Goal: Communication & Community: Answer question/provide support

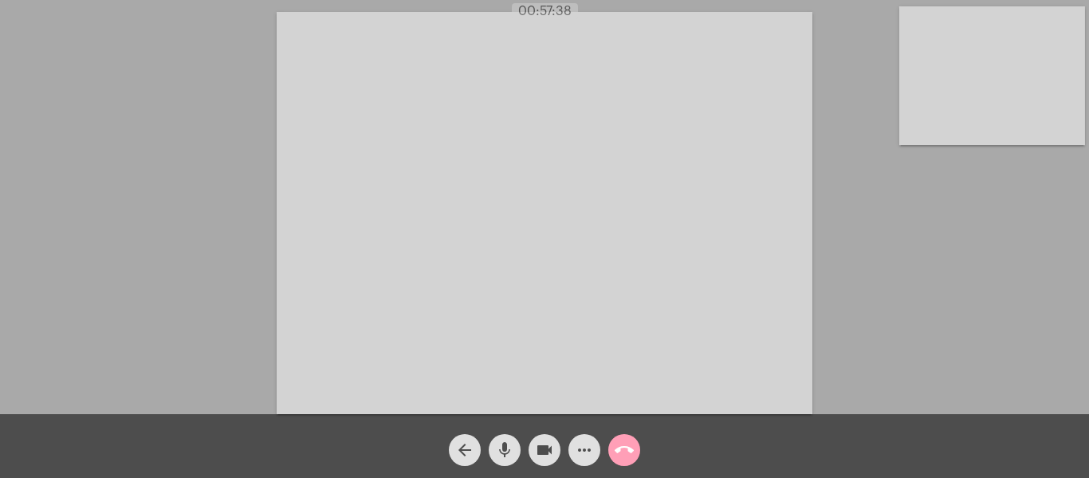
click at [619, 457] on mat-icon "call_end" at bounding box center [624, 449] width 19 height 19
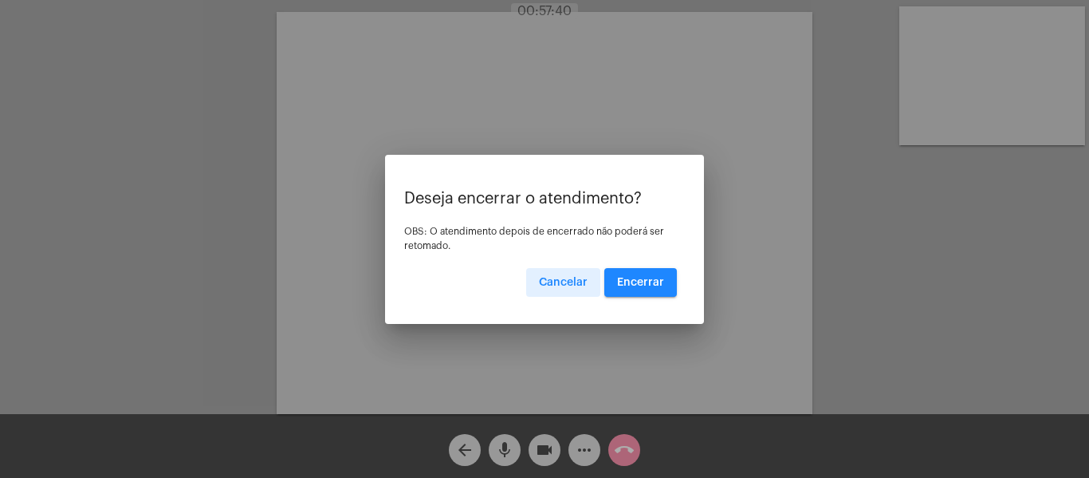
click at [642, 294] on button "Encerrar" at bounding box center [640, 282] width 73 height 29
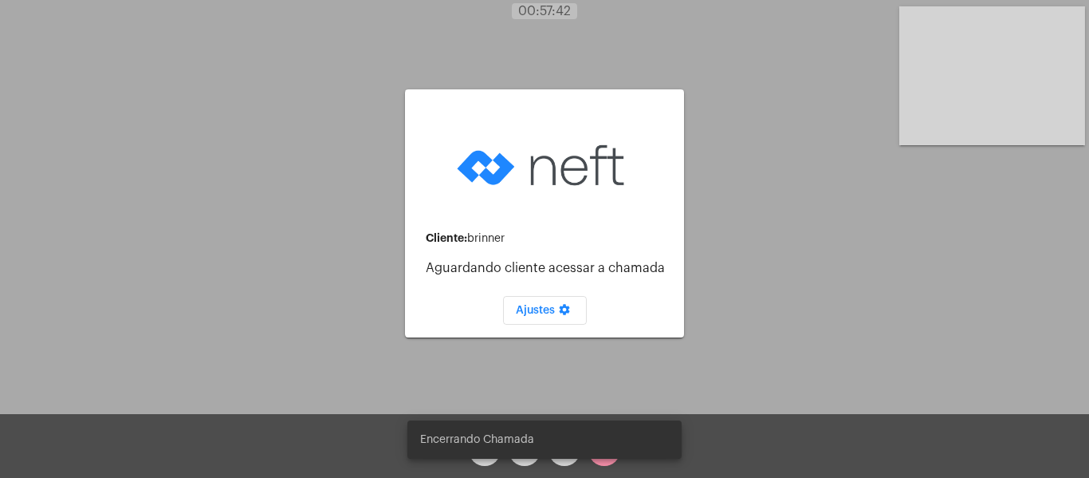
click at [650, 285] on mat-card-content "Cliente: brinner Aguardando cliente acessar a chamada Ajustes settings" at bounding box center [545, 213] width 254 height 222
